Goal: Transaction & Acquisition: Purchase product/service

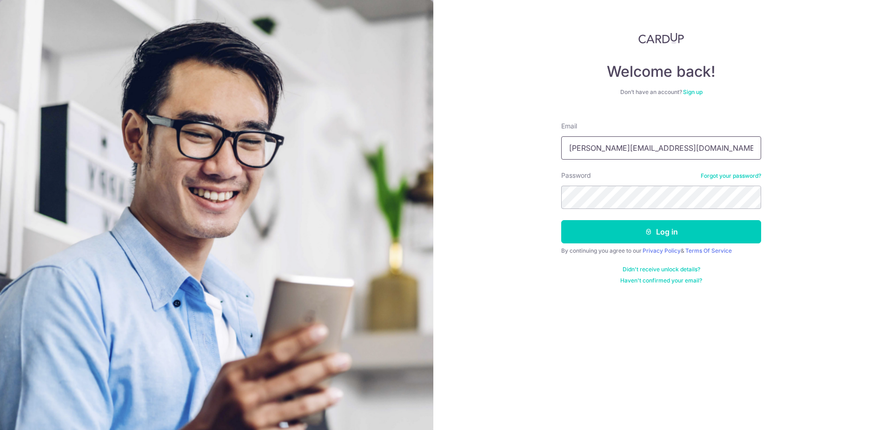
click at [667, 148] on input "[PERSON_NAME][EMAIL_ADDRESS][DOMAIN_NAME]" at bounding box center [661, 147] width 200 height 23
click at [828, 277] on div "Welcome back! Don’t have an account? Sign up Email pauline.neohy@gmail.com Pass…" at bounding box center [661, 215] width 456 height 430
click at [676, 153] on input "[PERSON_NAME][EMAIL_ADDRESS][DOMAIN_NAME]" at bounding box center [661, 147] width 200 height 23
type input "[EMAIL_ADDRESS][DOMAIN_NAME]"
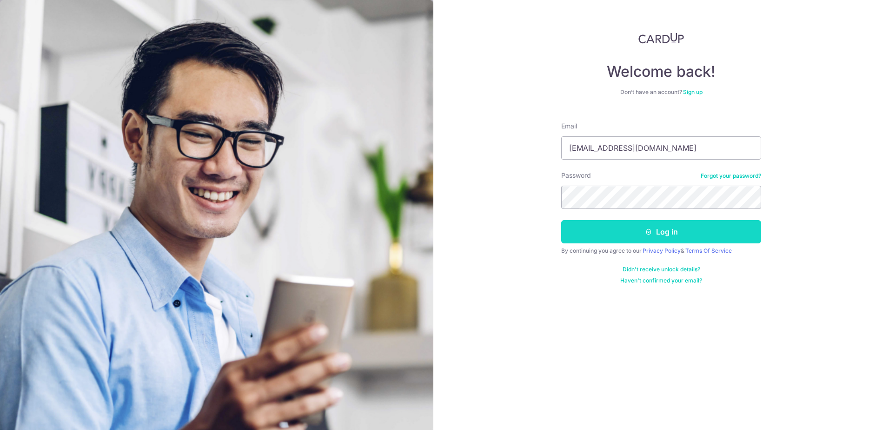
click at [650, 230] on icon "submit" at bounding box center [648, 231] width 7 height 7
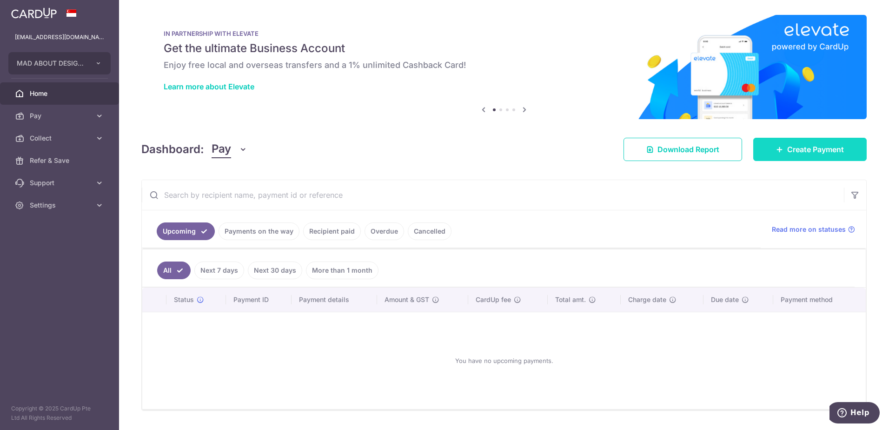
click at [819, 153] on span "Create Payment" at bounding box center [815, 149] width 57 height 11
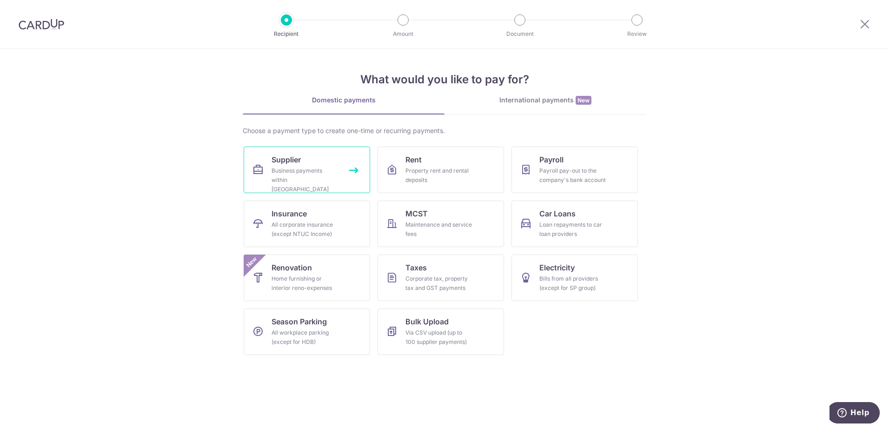
click at [272, 173] on div "Business payments within [GEOGRAPHIC_DATA]" at bounding box center [305, 180] width 67 height 28
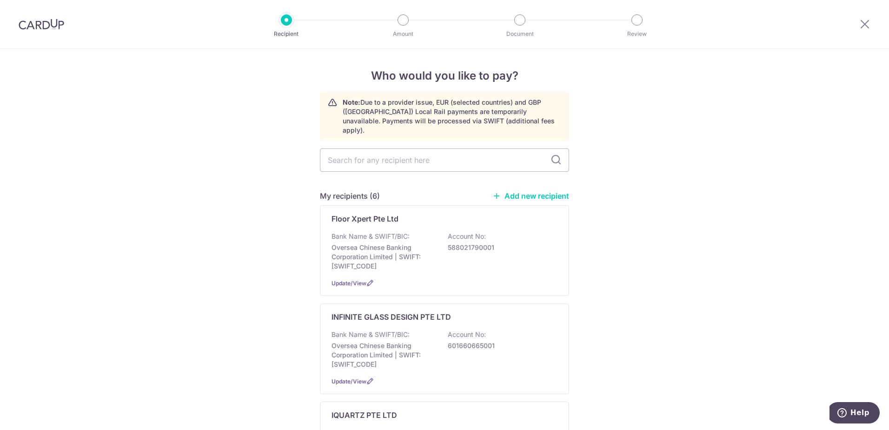
click at [533, 191] on link "Add new recipient" at bounding box center [530, 195] width 77 height 9
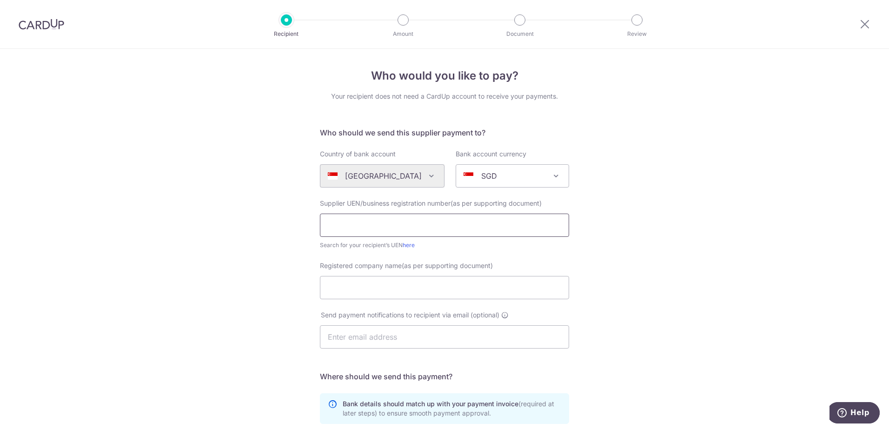
click at [385, 227] on input "text" at bounding box center [444, 224] width 249 height 23
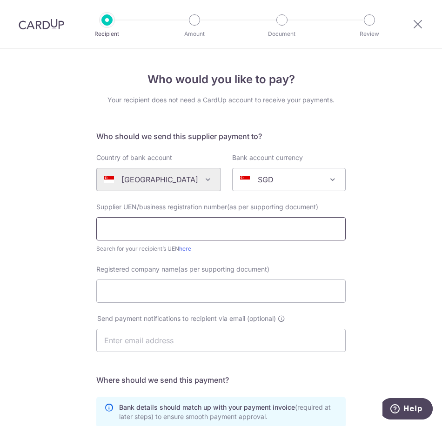
click at [162, 232] on input "text" at bounding box center [220, 228] width 249 height 23
type input "202410932M"
click at [114, 291] on input "Registered company name(as per supporting document)" at bounding box center [220, 290] width 249 height 23
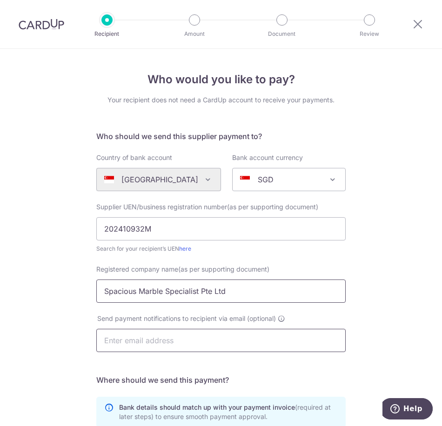
type input "Spacious Marble Specialist Pte Ltd"
click at [173, 336] on input "text" at bounding box center [220, 340] width 249 height 23
click at [1, 299] on div "Who would you like to pay? Your recipient does not need a CardUp account to rec…" at bounding box center [221, 332] width 442 height 567
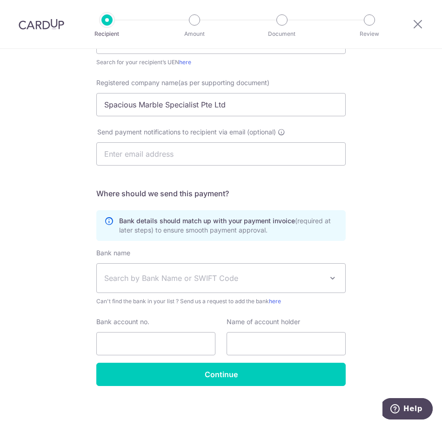
scroll to position [190, 0]
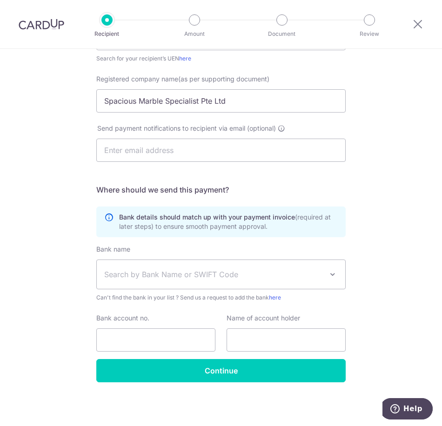
click at [142, 270] on span "Search by Bank Name or SWIFT Code" at bounding box center [213, 274] width 219 height 11
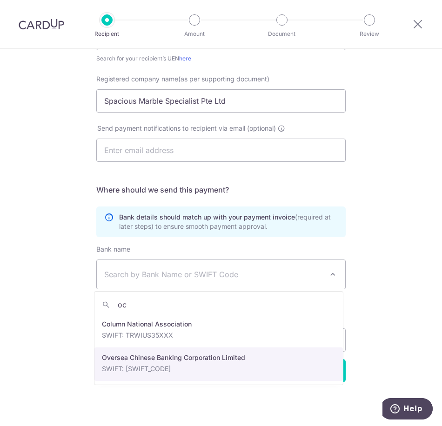
type input "oc"
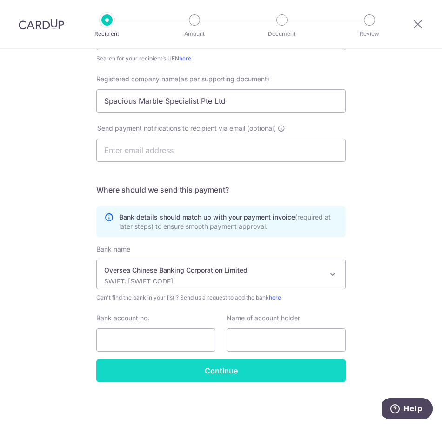
select select "12"
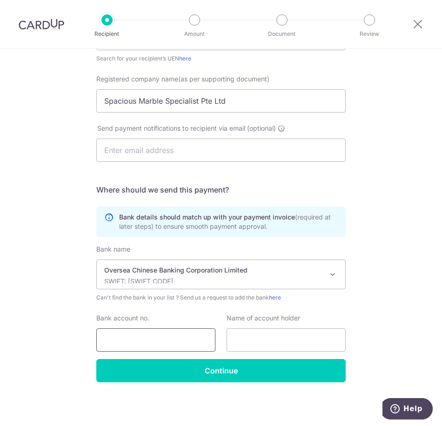
click at [115, 337] on input "Bank account no." at bounding box center [155, 339] width 119 height 23
type input "596423350001"
click at [256, 332] on input "text" at bounding box center [285, 339] width 119 height 23
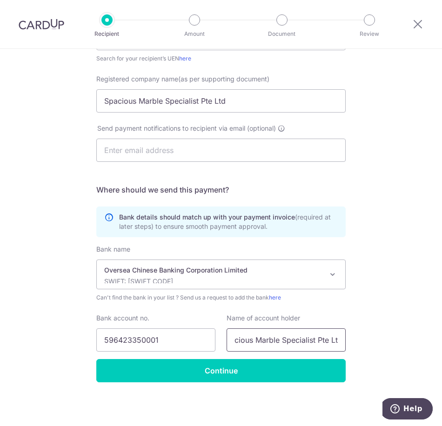
scroll to position [0, 18]
type input "Spacious Marble Specialist Pte Ltd"
click at [52, 292] on div "Who would you like to pay? Your recipient does not need a CardUp account to rec…" at bounding box center [221, 142] width 442 height 567
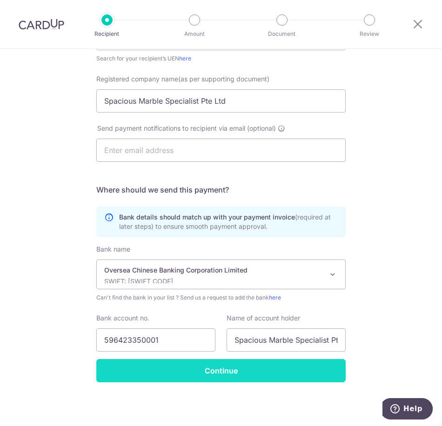
click at [172, 368] on input "Continue" at bounding box center [220, 370] width 249 height 23
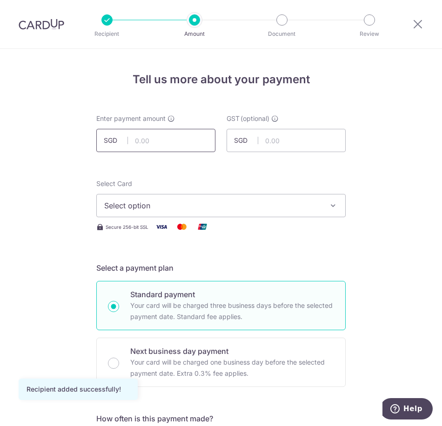
click at [141, 142] on input "text" at bounding box center [155, 140] width 119 height 23
type input "6,151.00"
click at [145, 214] on button "Select option" at bounding box center [220, 205] width 249 height 23
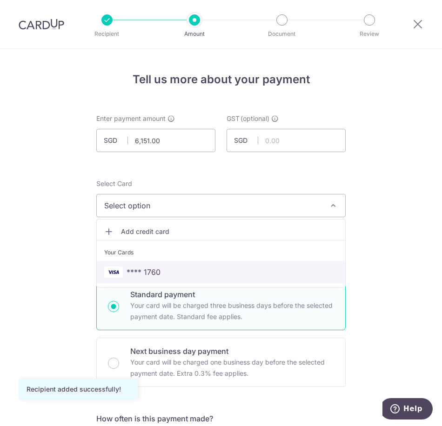
click at [142, 270] on span "**** 1760" at bounding box center [143, 271] width 34 height 11
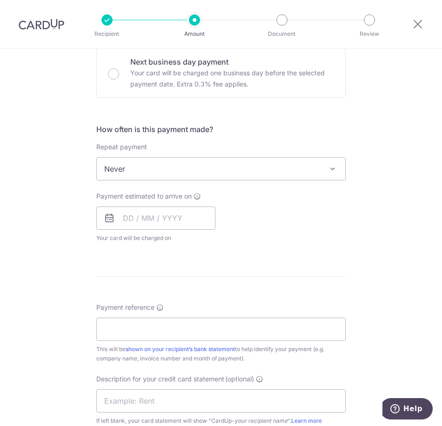
scroll to position [325, 0]
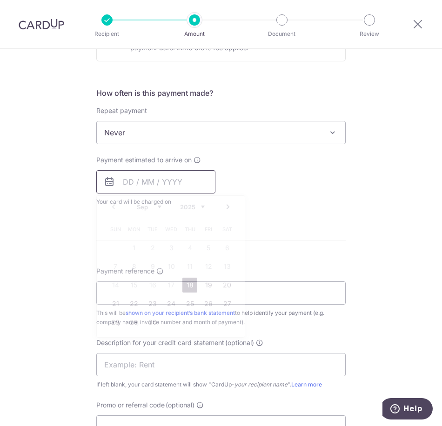
click at [154, 185] on input "text" at bounding box center [155, 181] width 119 height 23
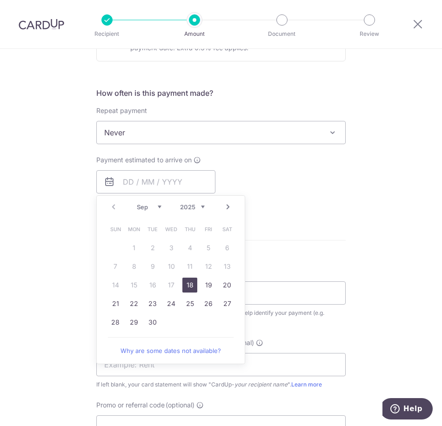
click at [192, 282] on link "18" at bounding box center [189, 285] width 15 height 15
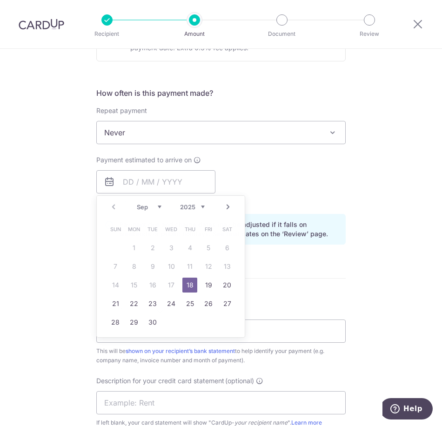
type input "[DATE]"
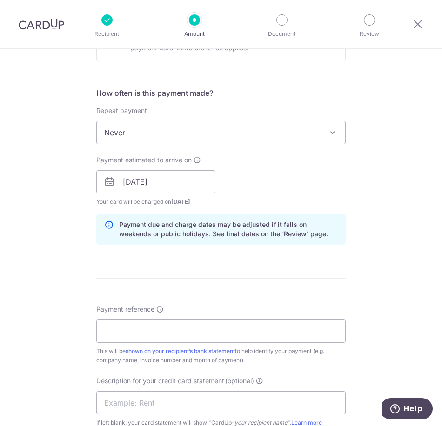
click at [190, 293] on form "Enter payment amount SGD 6,151.00 6151.00 GST (optional) SGD Recipient added su…" at bounding box center [220, 206] width 249 height 837
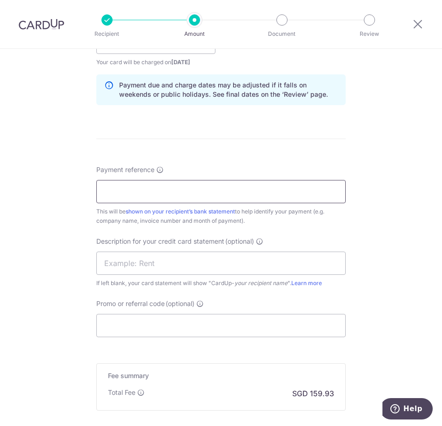
click at [136, 197] on input "Payment reference" at bounding box center [220, 191] width 249 height 23
click at [132, 195] on input "Payment reference" at bounding box center [220, 191] width 249 height 23
type input "10053"
click at [63, 266] on div "Tell us more about your payment Enter payment amount SGD 6,151.00 6151.00 GST (…" at bounding box center [221, 57] width 442 height 946
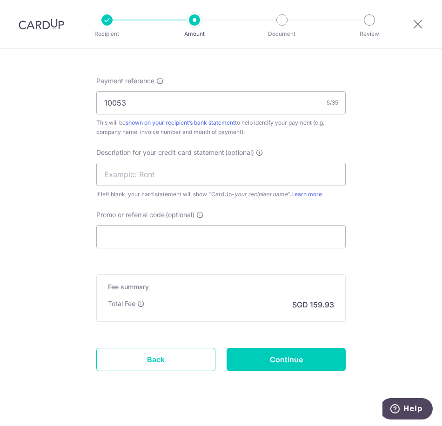
scroll to position [558, 0]
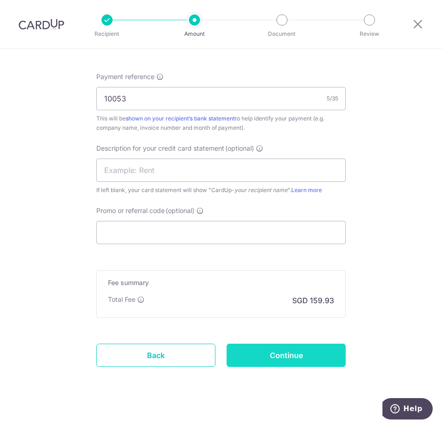
click at [287, 350] on input "Continue" at bounding box center [285, 355] width 119 height 23
type input "Create Schedule"
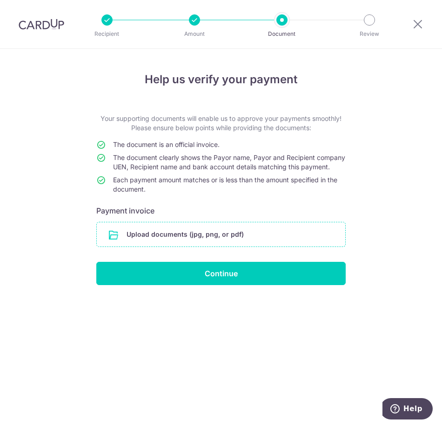
click at [203, 246] on input "file" at bounding box center [221, 234] width 248 height 24
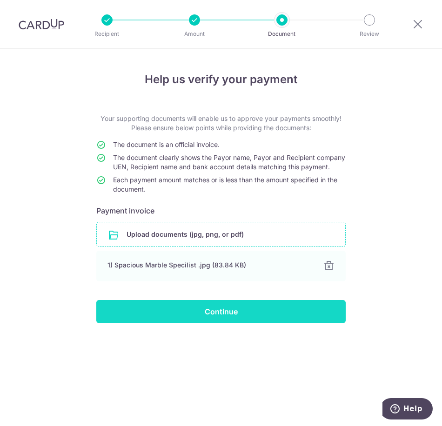
click at [182, 315] on input "Continue" at bounding box center [220, 311] width 249 height 23
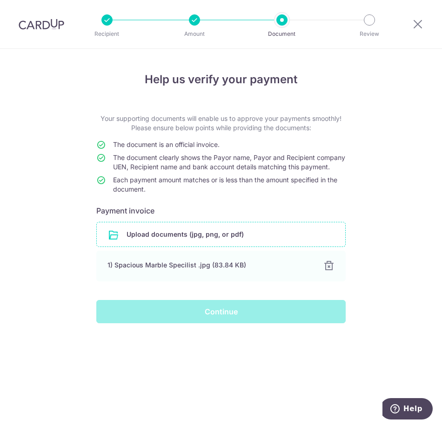
click at [216, 323] on div "Continue" at bounding box center [221, 311] width 260 height 23
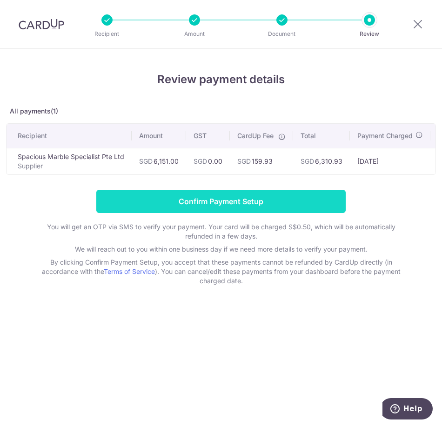
click at [155, 206] on input "Confirm Payment Setup" at bounding box center [220, 201] width 249 height 23
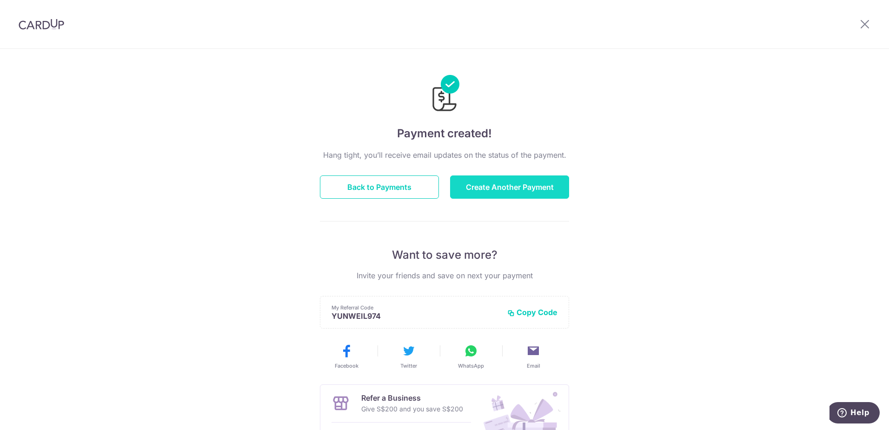
click at [441, 194] on button "Create Another Payment" at bounding box center [509, 186] width 119 height 23
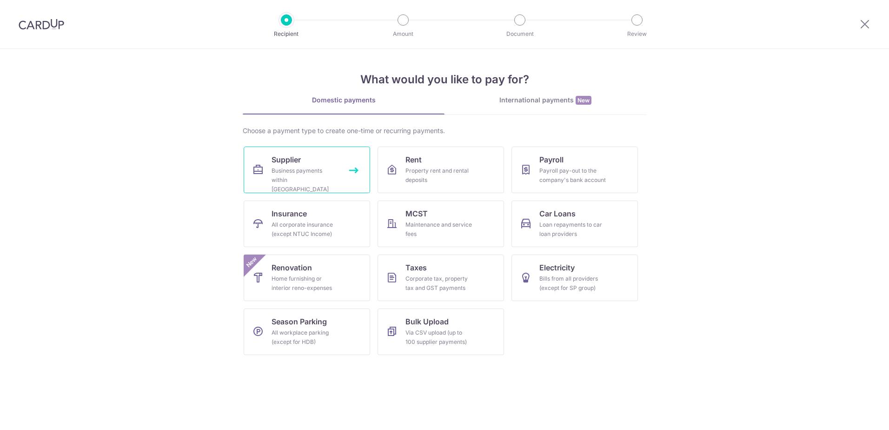
drag, startPoint x: 0, startPoint y: 0, endPoint x: 345, endPoint y: 185, distance: 391.3
click at [333, 182] on div "Business payments within [GEOGRAPHIC_DATA]" at bounding box center [305, 180] width 67 height 28
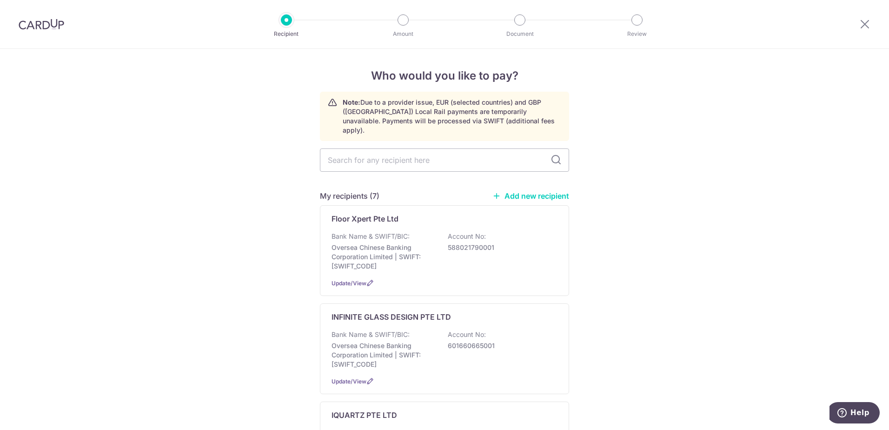
click at [519, 191] on link "Add new recipient" at bounding box center [530, 195] width 77 height 9
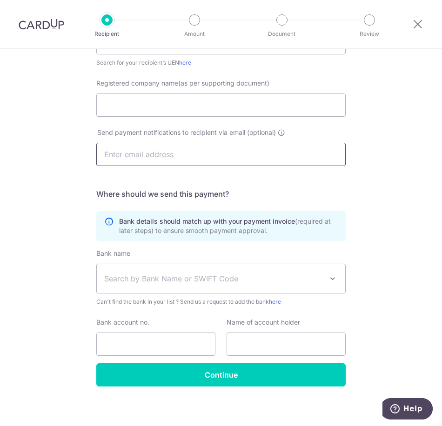
scroll to position [46, 0]
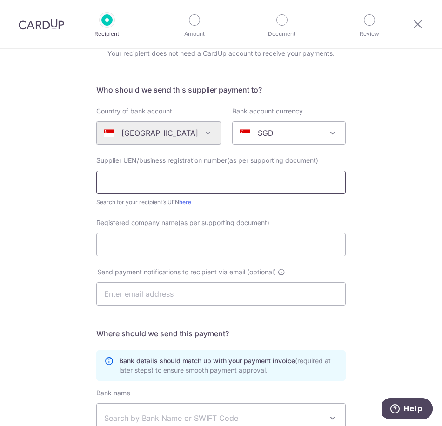
click at [140, 186] on input "text" at bounding box center [220, 182] width 249 height 23
type input "201630565D"
click at [143, 242] on input "Registered company name(as per supporting document)" at bounding box center [220, 244] width 249 height 23
type input "Super Perfect Pte Ltd"
click at [60, 270] on div "Who would you like to pay? Your recipient does not need a CardUp account to rec…" at bounding box center [221, 285] width 442 height 567
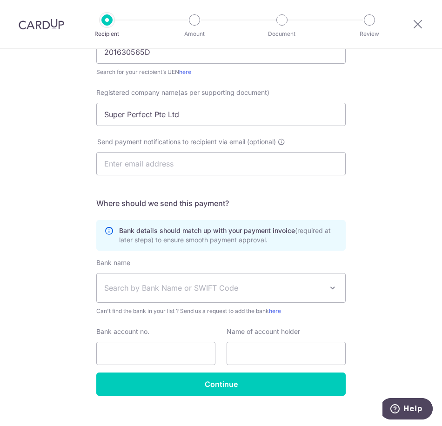
scroll to position [190, 0]
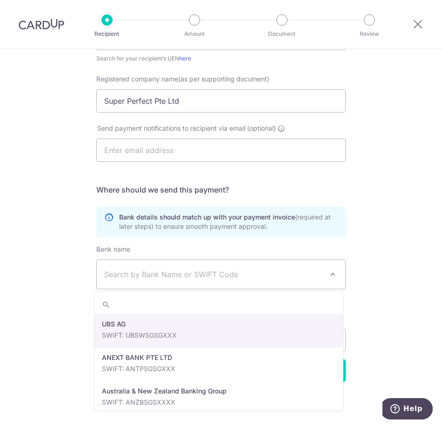
click at [130, 277] on span "Search by Bank Name or SWIFT Code" at bounding box center [213, 274] width 219 height 11
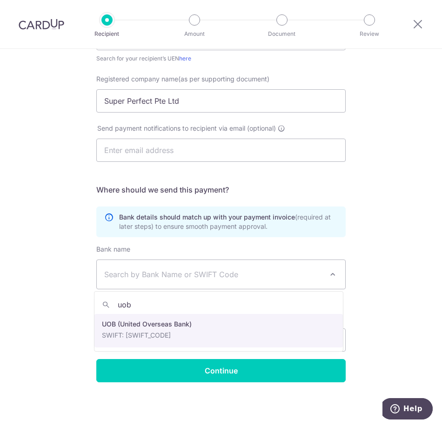
type input "uob"
select select "18"
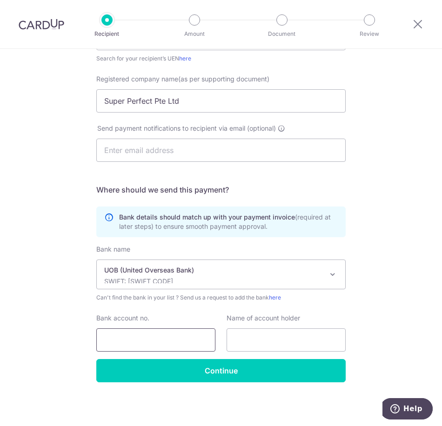
click at [129, 336] on input "Bank account no." at bounding box center [155, 339] width 119 height 23
type input "3543085330"
click at [253, 335] on input "text" at bounding box center [285, 339] width 119 height 23
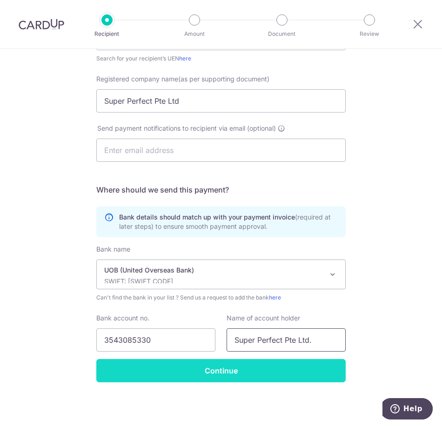
type input "Super Perfect Pte Ltd."
click at [146, 365] on input "Continue" at bounding box center [220, 370] width 249 height 23
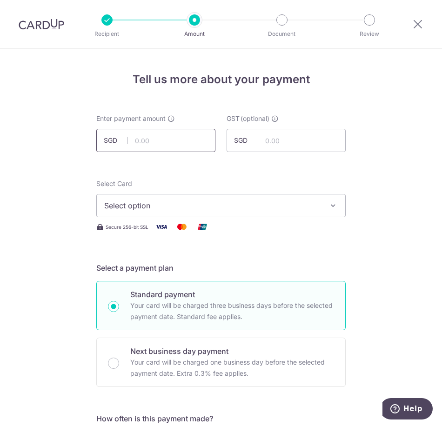
click at [141, 148] on input "text" at bounding box center [155, 140] width 119 height 23
type input "16,013.60"
click at [109, 199] on button "Select option" at bounding box center [220, 205] width 249 height 23
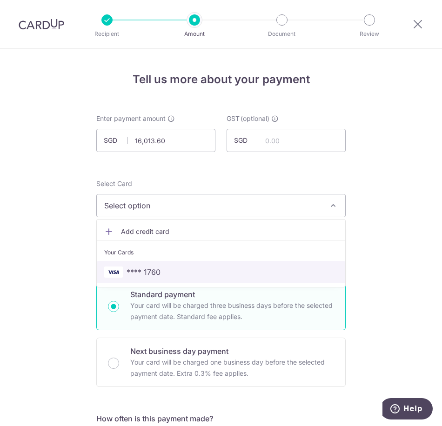
drag, startPoint x: 139, startPoint y: 273, endPoint x: 65, endPoint y: 259, distance: 75.2
click at [139, 273] on span "**** 1760" at bounding box center [143, 271] width 34 height 11
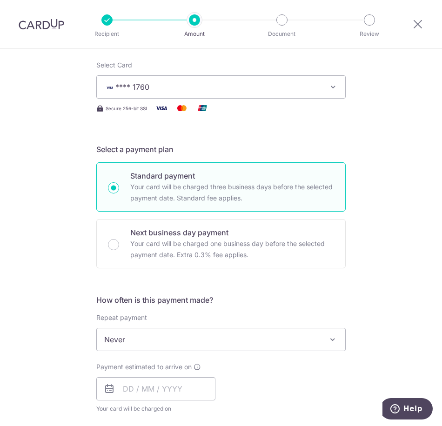
scroll to position [279, 0]
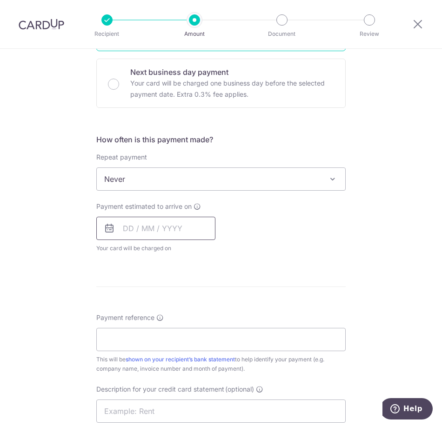
click at [128, 226] on input "text" at bounding box center [155, 228] width 119 height 23
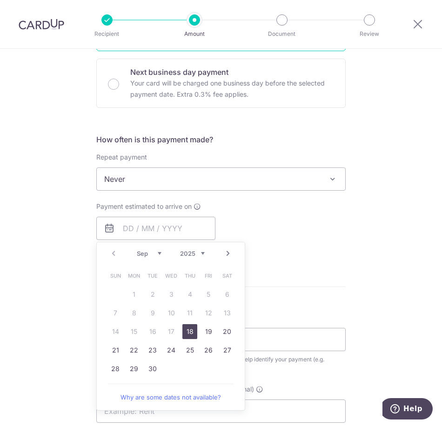
click at [184, 326] on link "18" at bounding box center [189, 331] width 15 height 15
type input "18/09/2025"
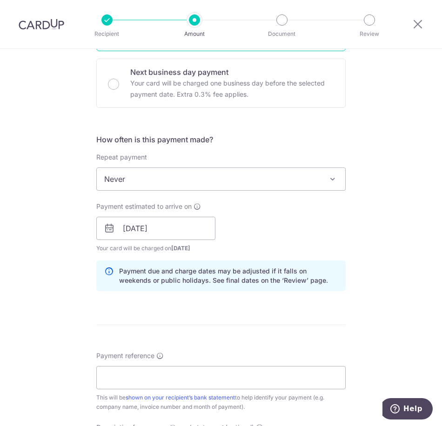
click at [80, 294] on div "Tell us more about your payment Enter payment amount SGD 16,013.60 16013.60 GST…" at bounding box center [221, 243] width 442 height 946
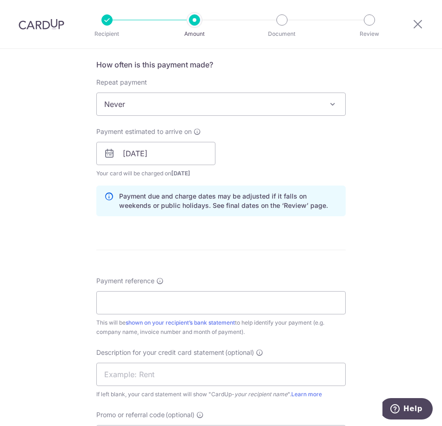
scroll to position [511, 0]
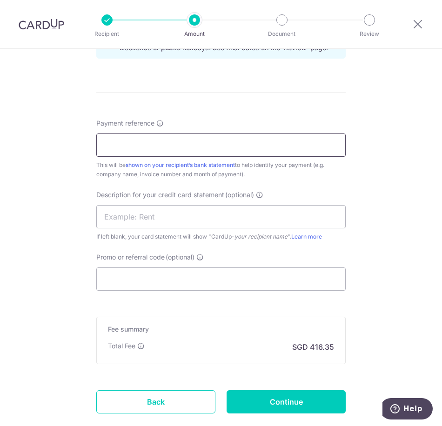
click at [113, 147] on input "Payment reference" at bounding box center [220, 144] width 249 height 23
type input "217 218"
click at [68, 297] on div "Tell us more about your payment Enter payment amount SGD 16,013.60 16013.60 GST…" at bounding box center [221, 10] width 442 height 946
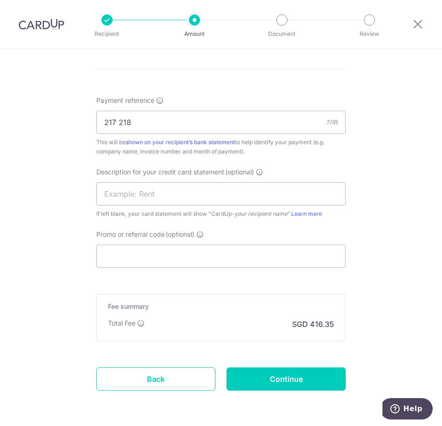
scroll to position [569, 0]
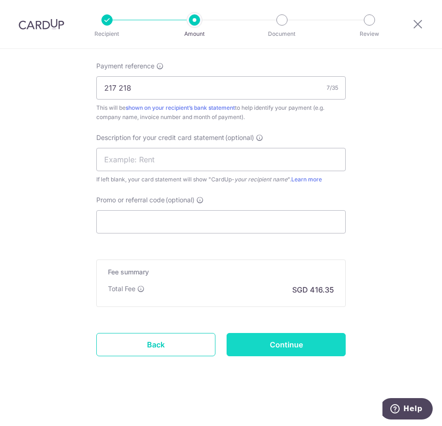
click at [266, 335] on input "Continue" at bounding box center [285, 344] width 119 height 23
type input "Create Schedule"
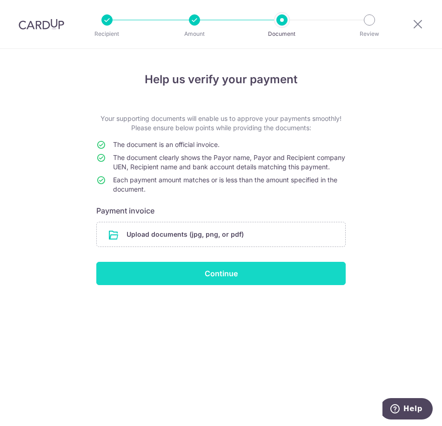
click at [192, 276] on input "Continue" at bounding box center [220, 273] width 249 height 23
